Goal: Find specific page/section: Find specific page/section

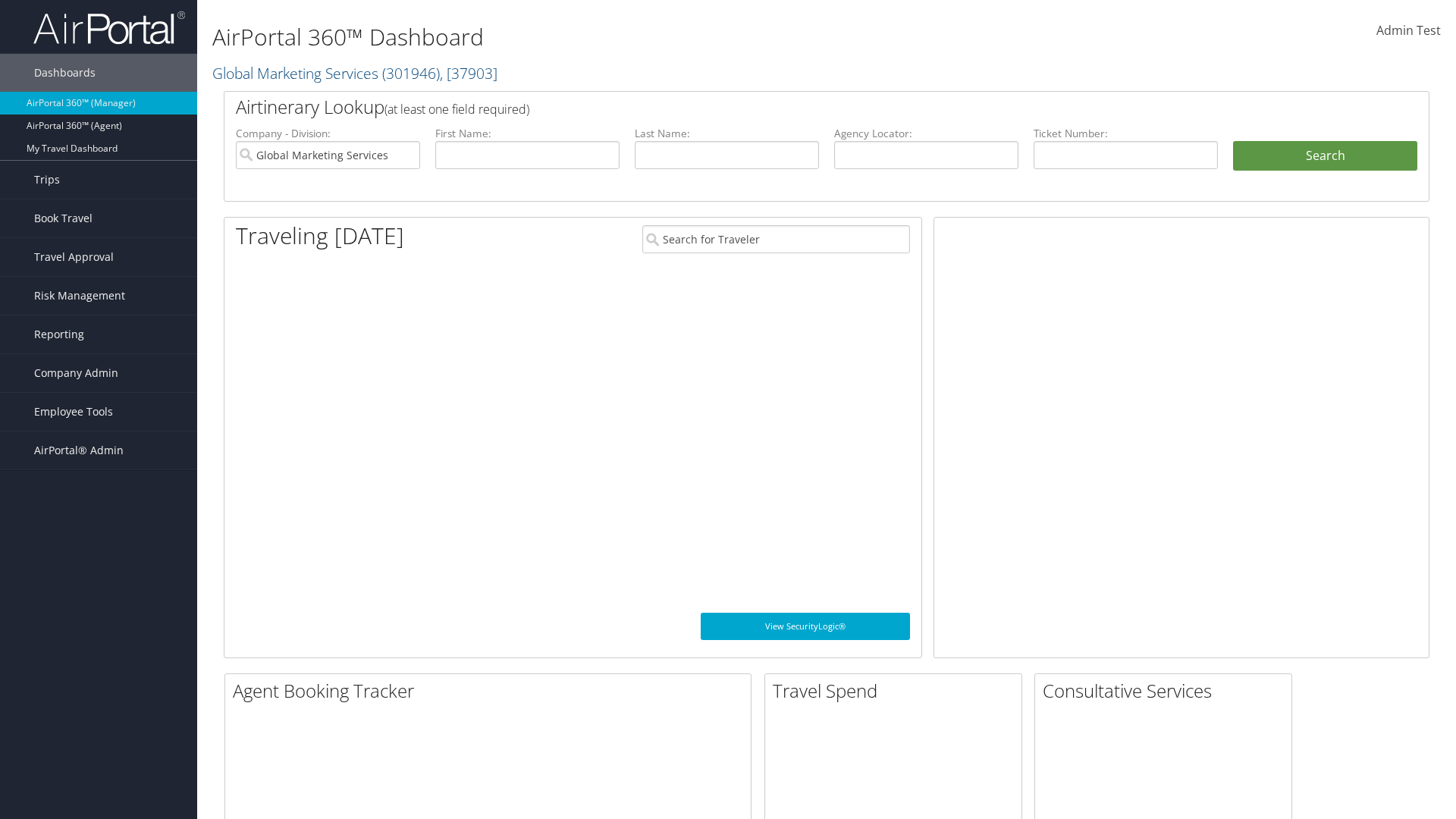
click at [99, 373] on span "Company Admin" at bounding box center [76, 373] width 84 height 38
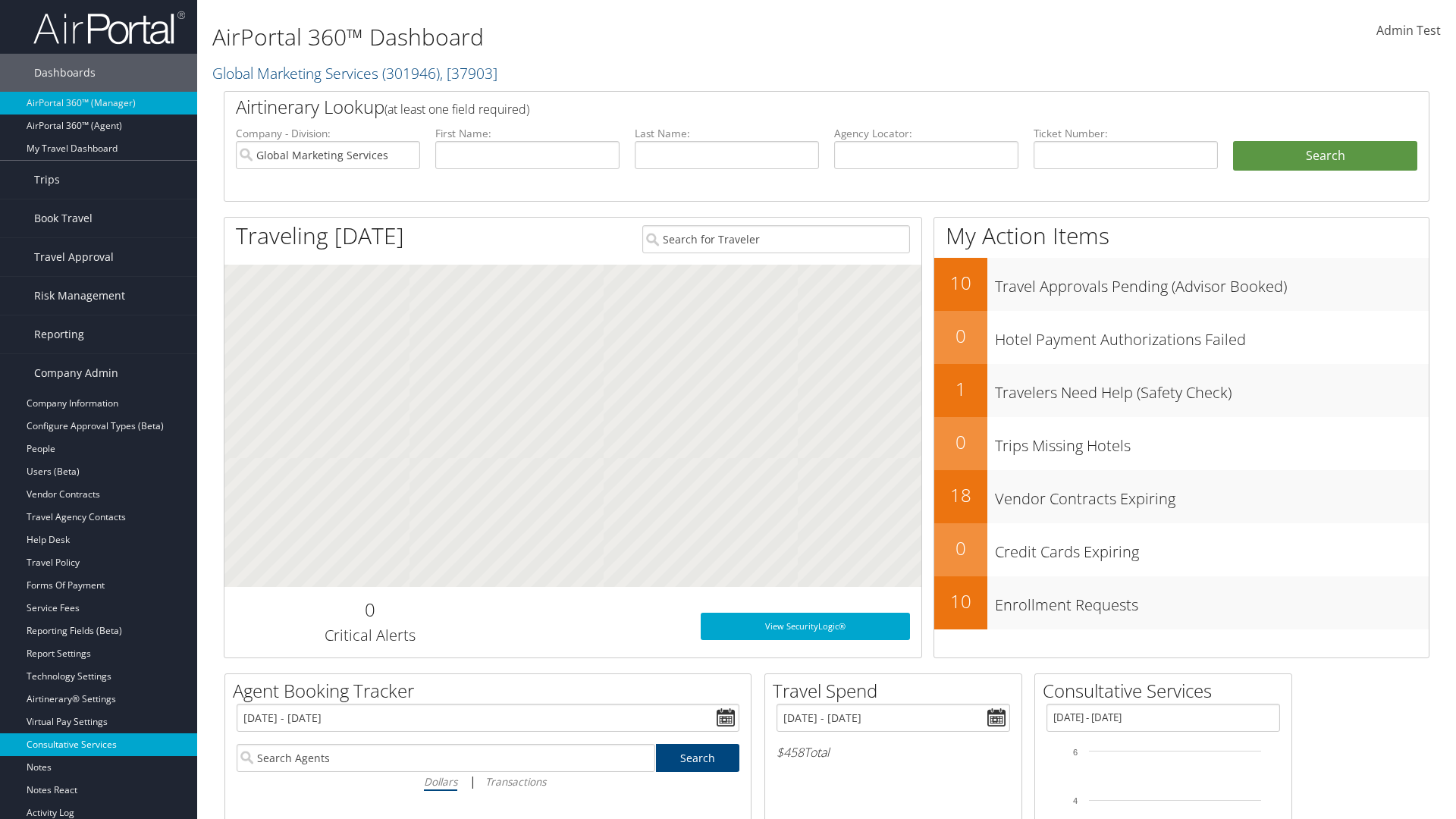
click at [99, 745] on link "Consultative Services" at bounding box center [98, 745] width 197 height 23
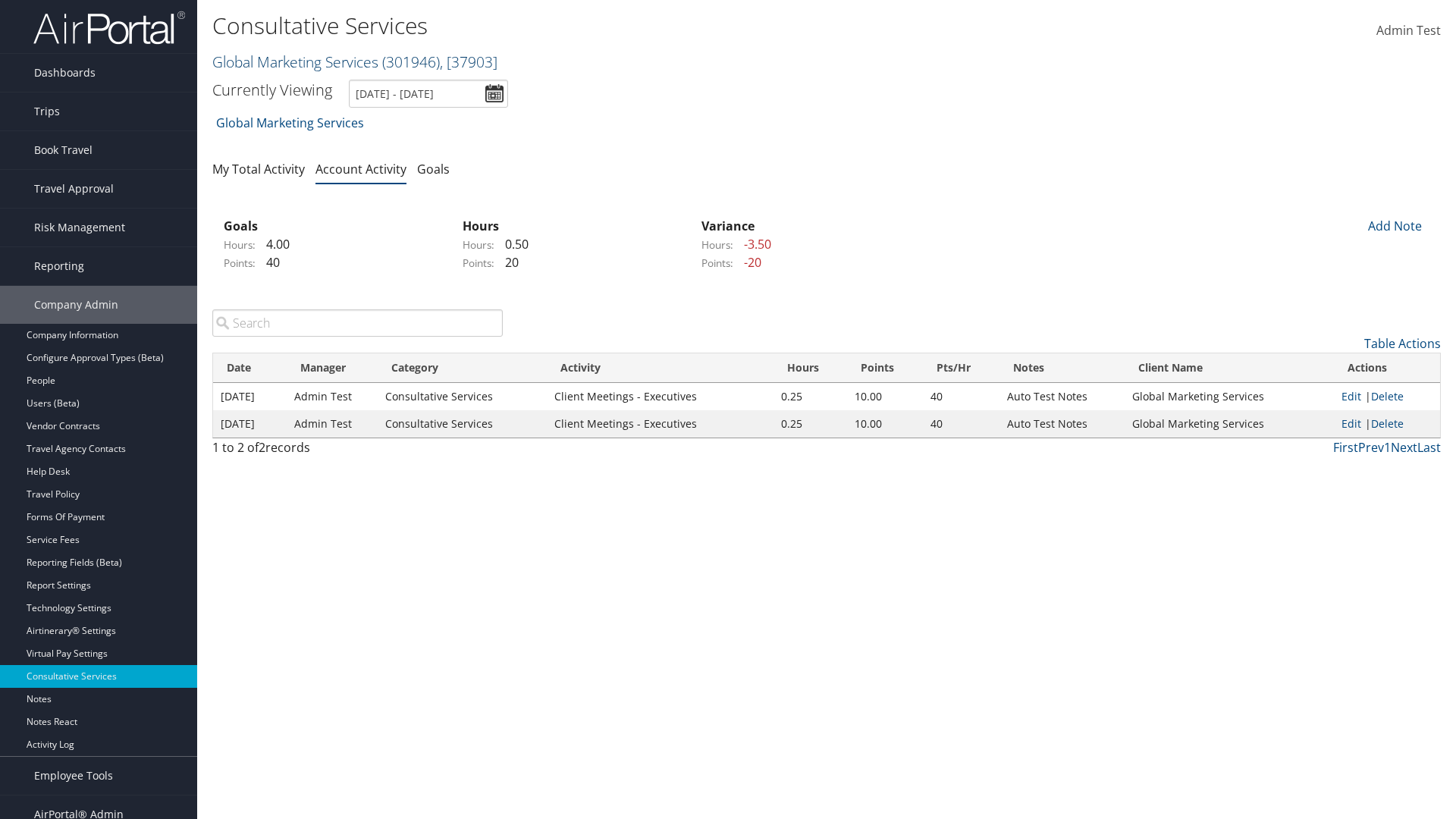
click at [293, 62] on link "Global Marketing Services ( 301946 ) , [ 37903 ]" at bounding box center [355, 62] width 285 height 21
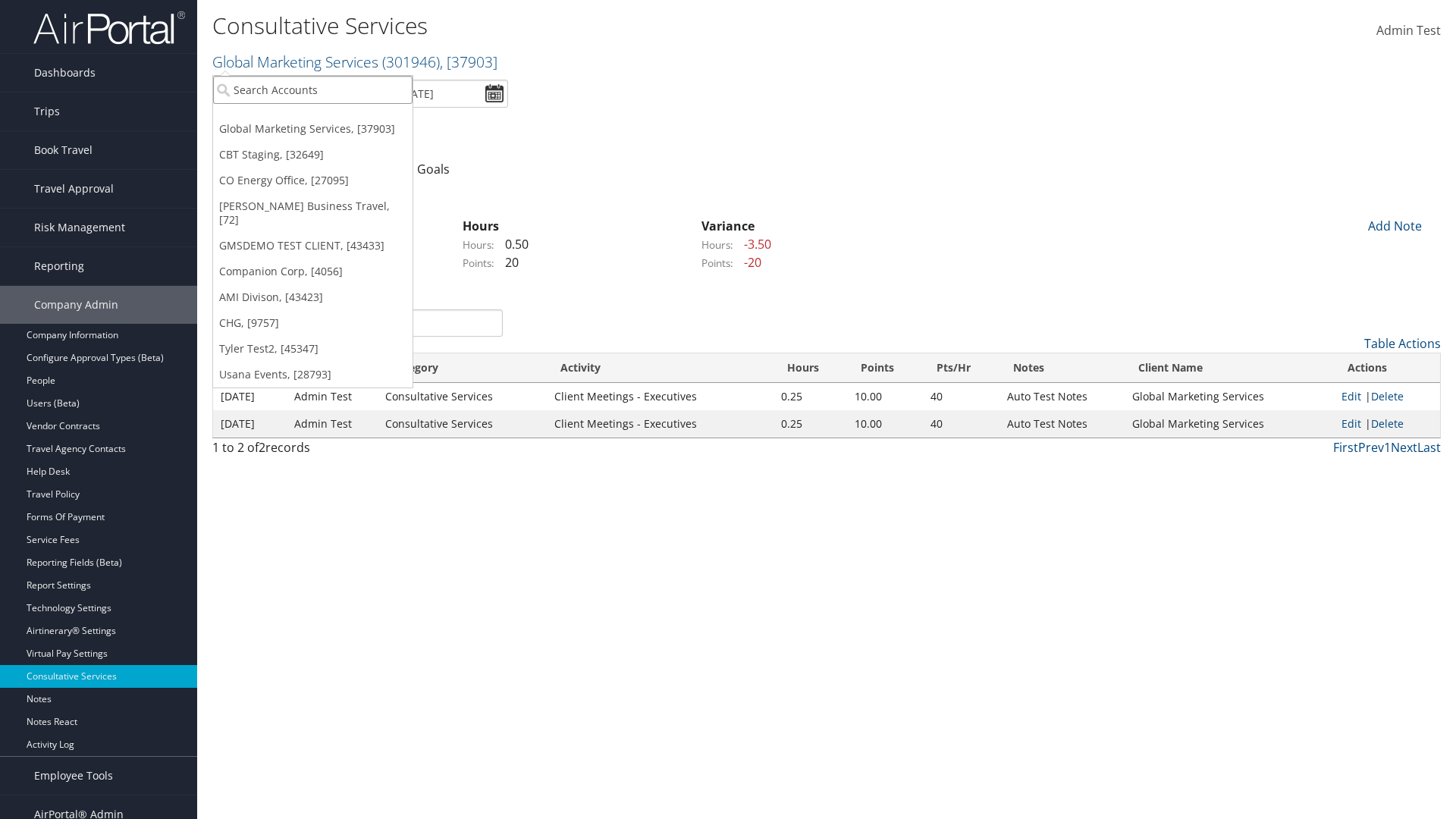
click at [312, 90] on input "search" at bounding box center [313, 90] width 199 height 28
type input "[PERSON_NAME] Business Travel"
click at [334, 118] on div "Christopherson Business Travel (C10001), [72]" at bounding box center [335, 117] width 259 height 14
